Goal: Task Accomplishment & Management: Manage account settings

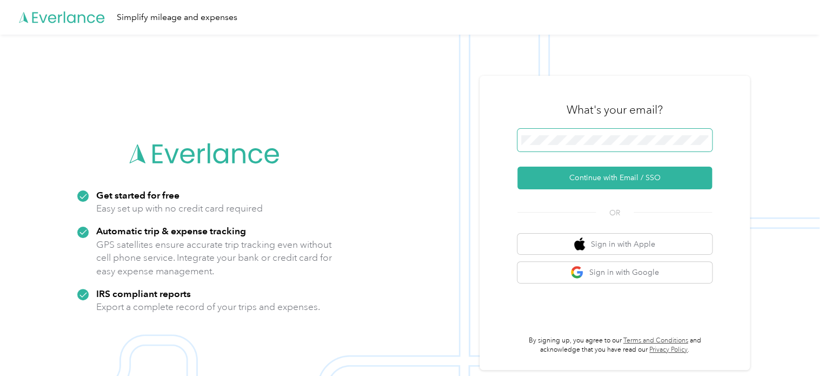
click at [635, 134] on span at bounding box center [614, 140] width 195 height 23
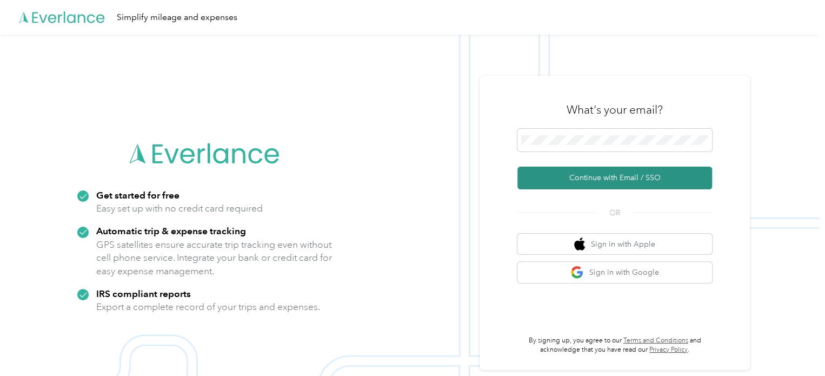
click at [582, 181] on button "Continue with Email / SSO" at bounding box center [614, 178] width 195 height 23
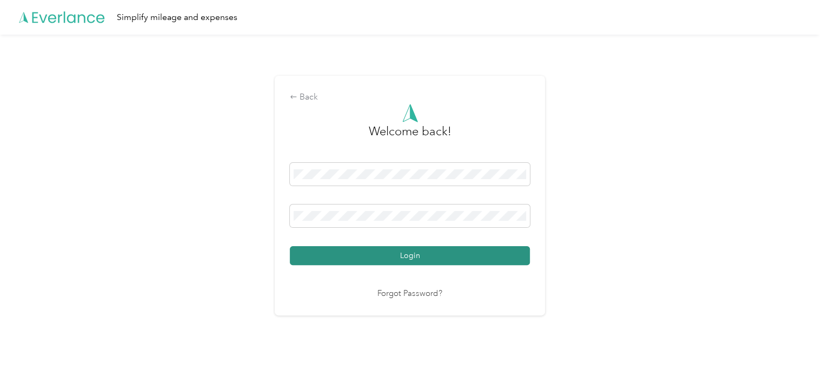
click at [404, 253] on button "Login" at bounding box center [410, 255] width 240 height 19
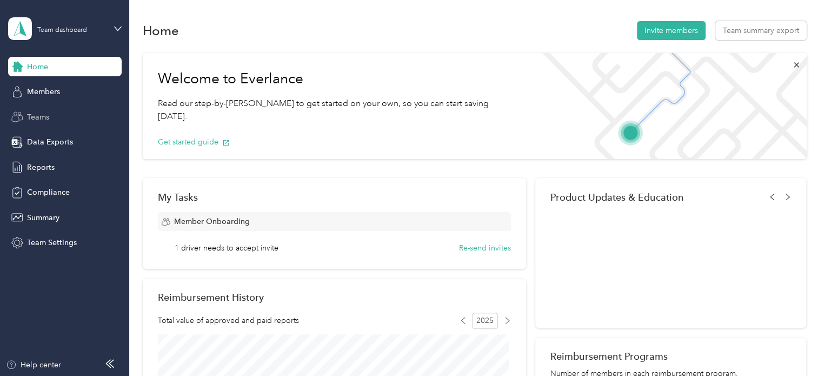
click at [26, 122] on div "Teams" at bounding box center [65, 116] width 114 height 19
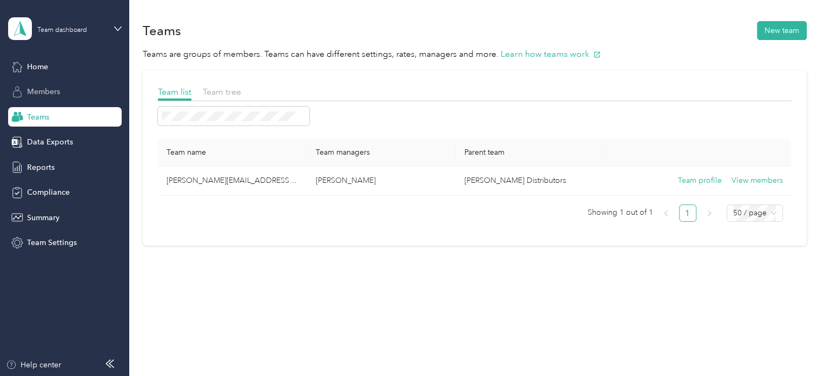
click at [49, 94] on span "Members" at bounding box center [43, 91] width 33 height 11
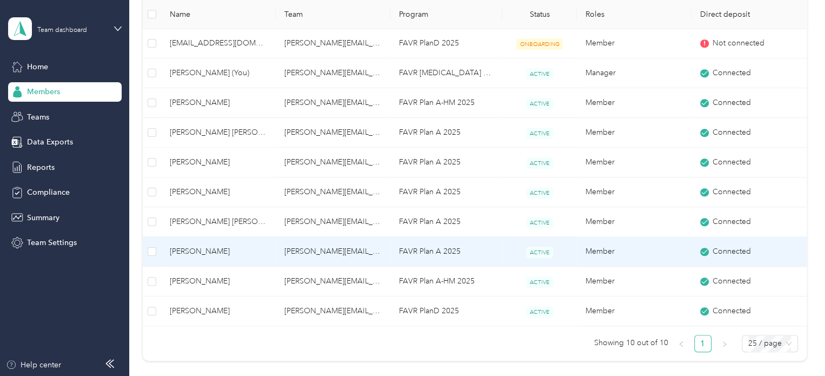
scroll to position [270, 0]
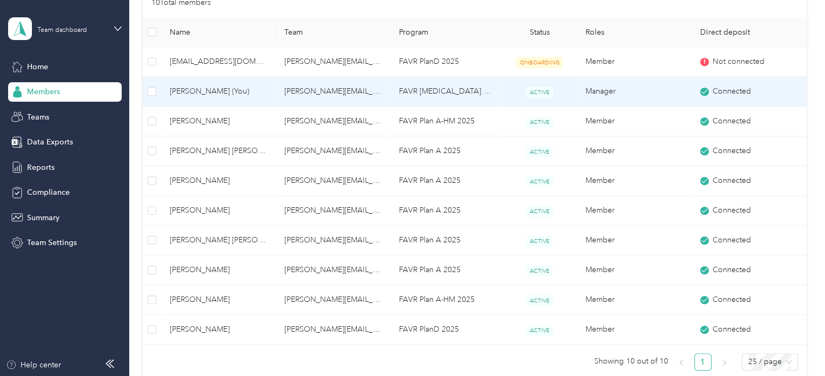
click at [240, 91] on span "[PERSON_NAME] (You)" at bounding box center [218, 91] width 97 height 12
